Goal: Transaction & Acquisition: Purchase product/service

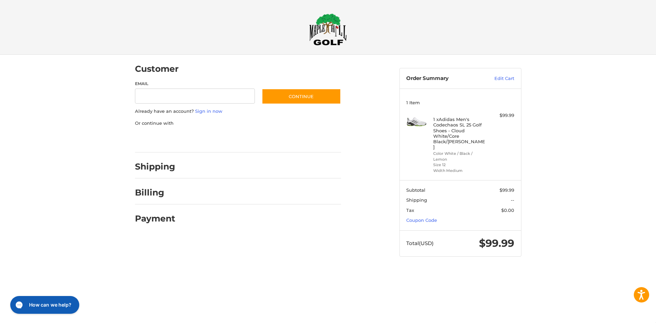
click at [574, 57] on div "Customer Guest Customer Email Subscribe to our newsletter. Continue Already hav…" at bounding box center [328, 162] width 656 height 215
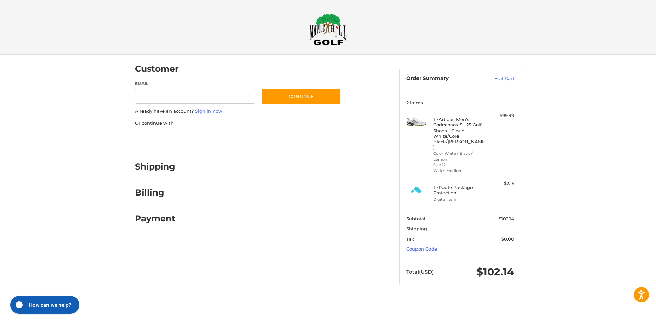
click at [574, 298] on div at bounding box center [328, 298] width 656 height 0
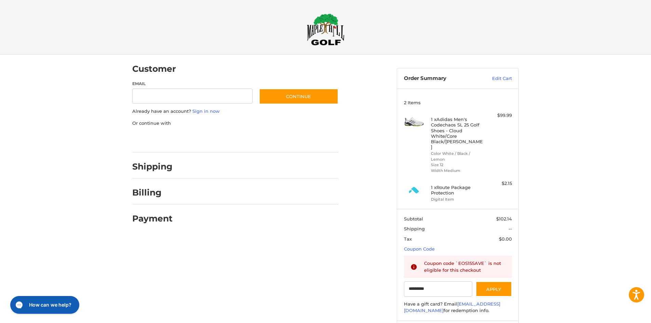
type input "*********"
